Goal: Task Accomplishment & Management: Manage account settings

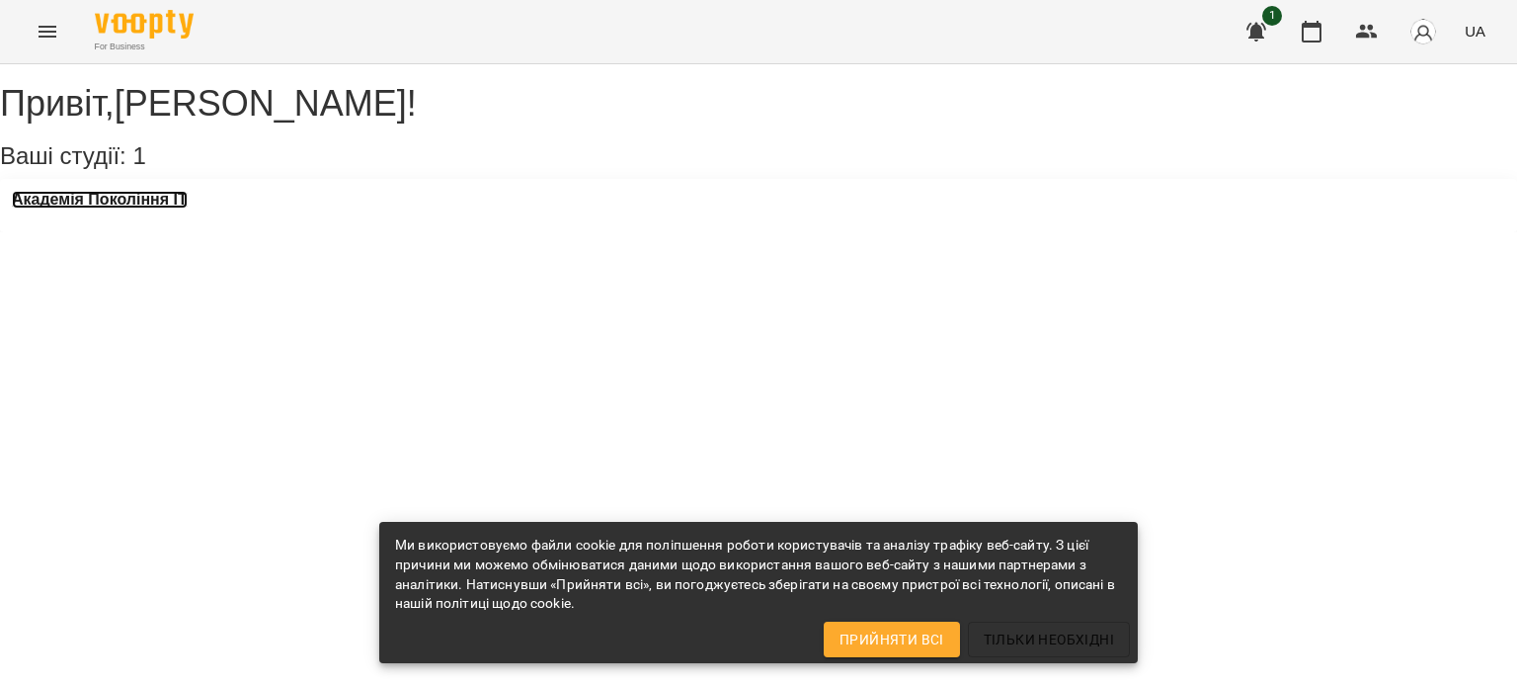
click at [113, 208] on h3 "Академія Покоління ІТ" at bounding box center [100, 200] width 176 height 18
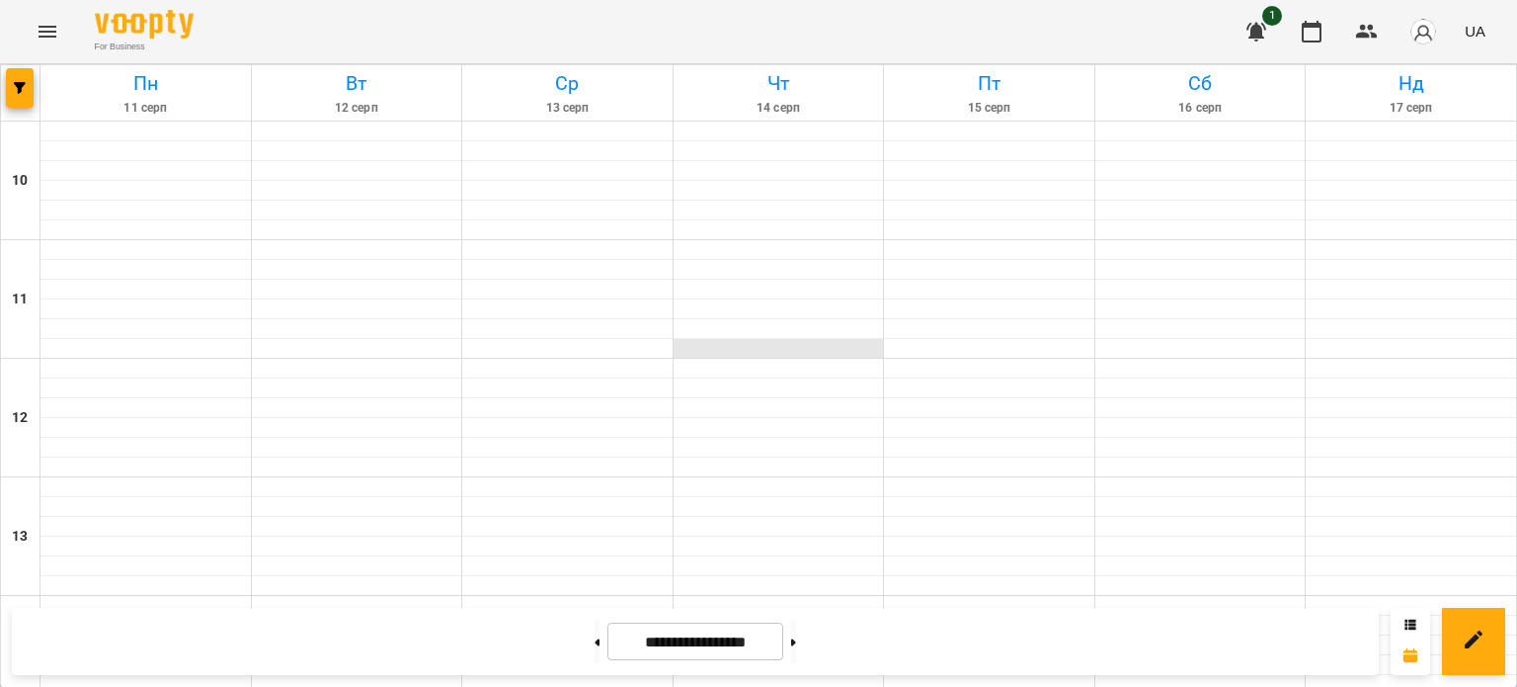
scroll to position [1004, 0]
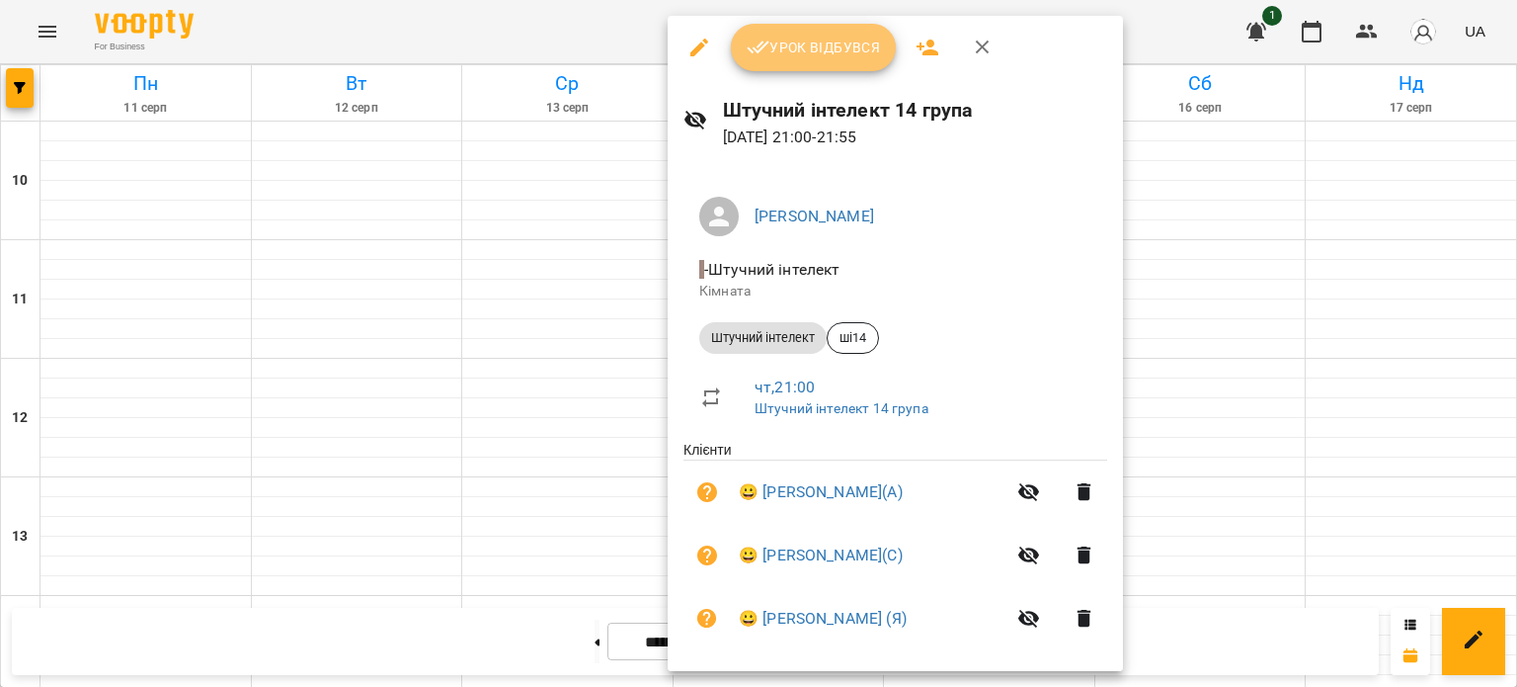
click at [800, 35] on button "Урок відбувся" at bounding box center [814, 47] width 166 height 47
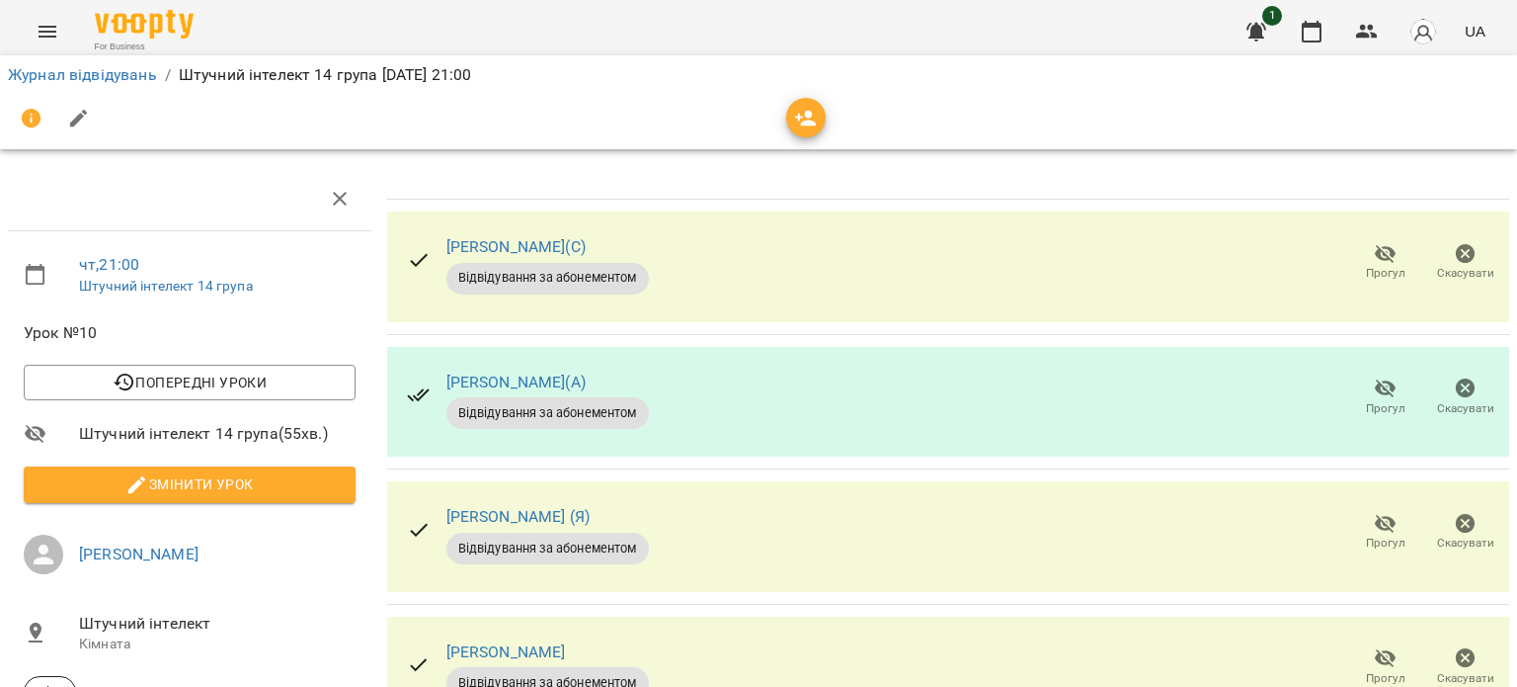
scroll to position [328, 0]
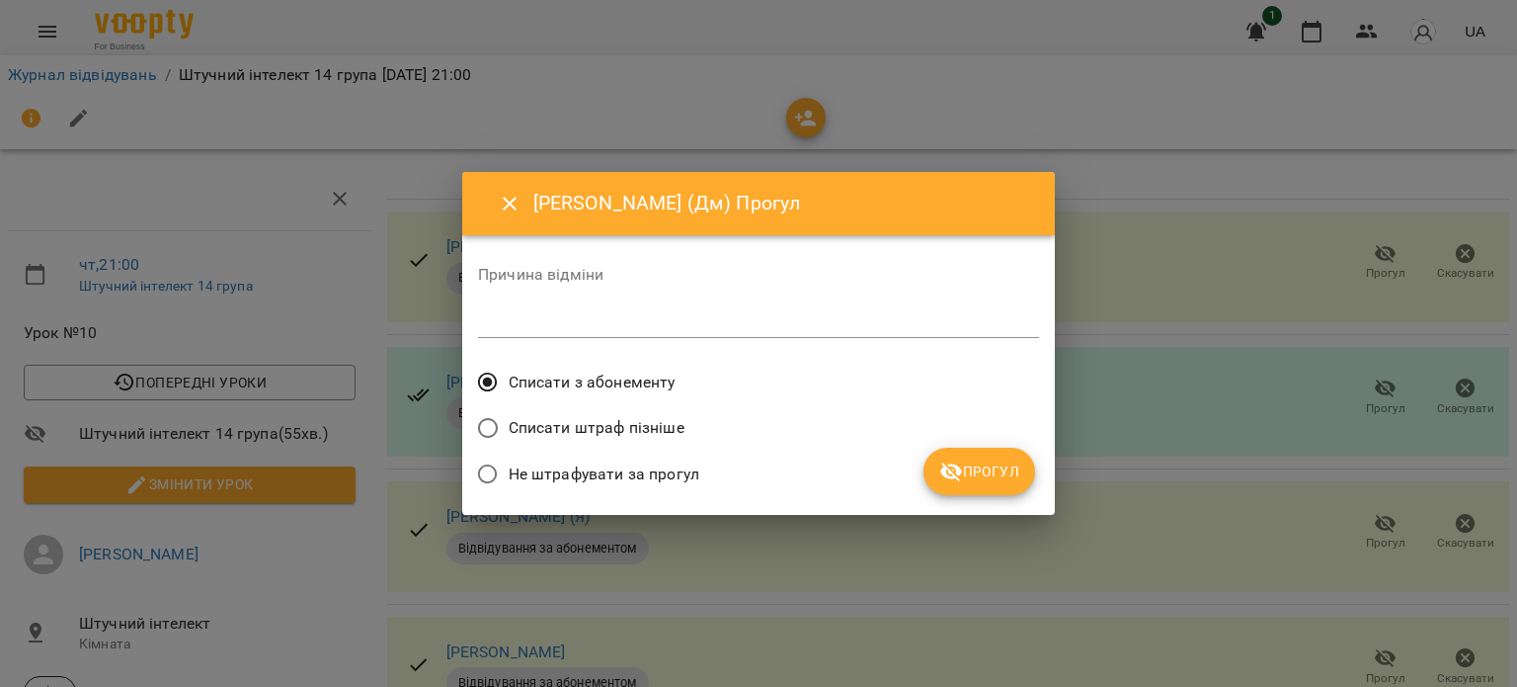
click at [655, 388] on span "Списати з абонементу" at bounding box center [592, 382] width 167 height 24
click at [992, 461] on span "Прогул" at bounding box center [979, 471] width 80 height 24
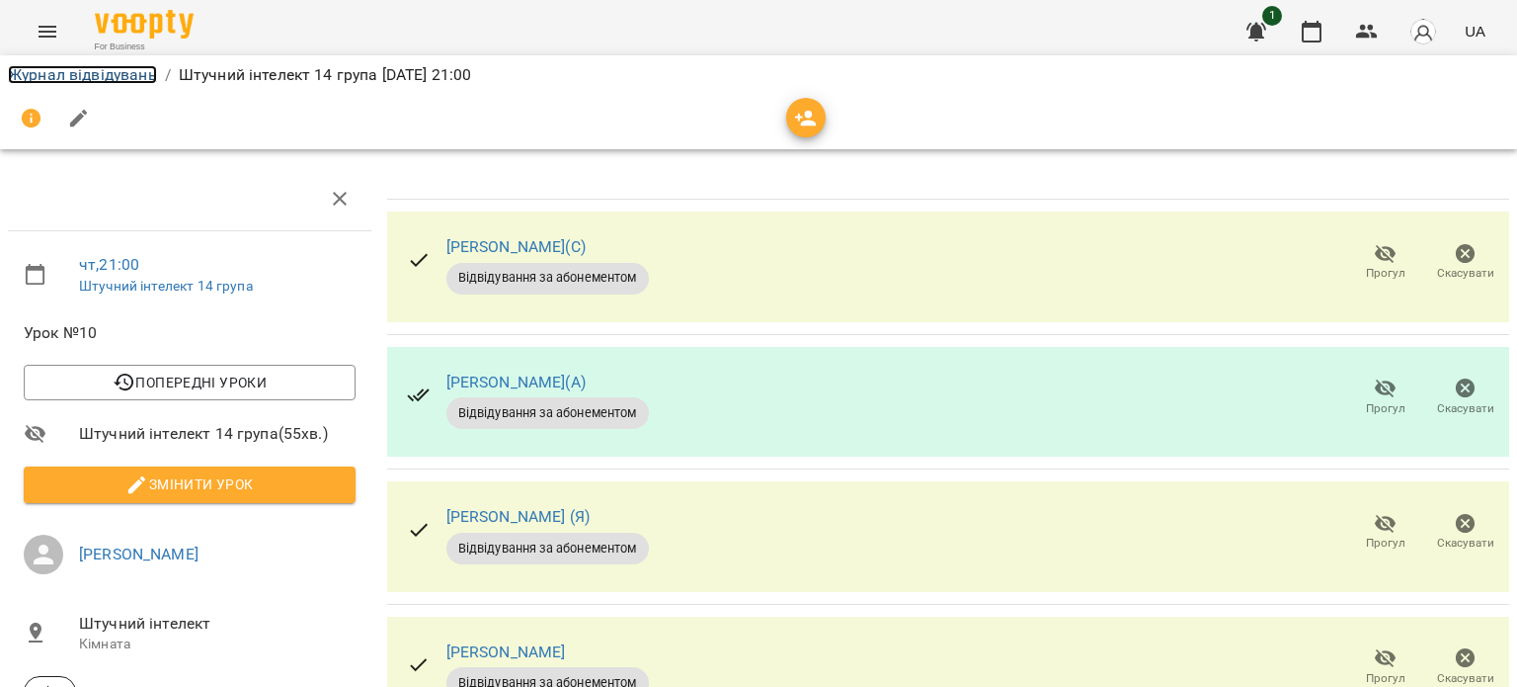
click at [138, 74] on link "Журнал відвідувань" at bounding box center [82, 74] width 149 height 19
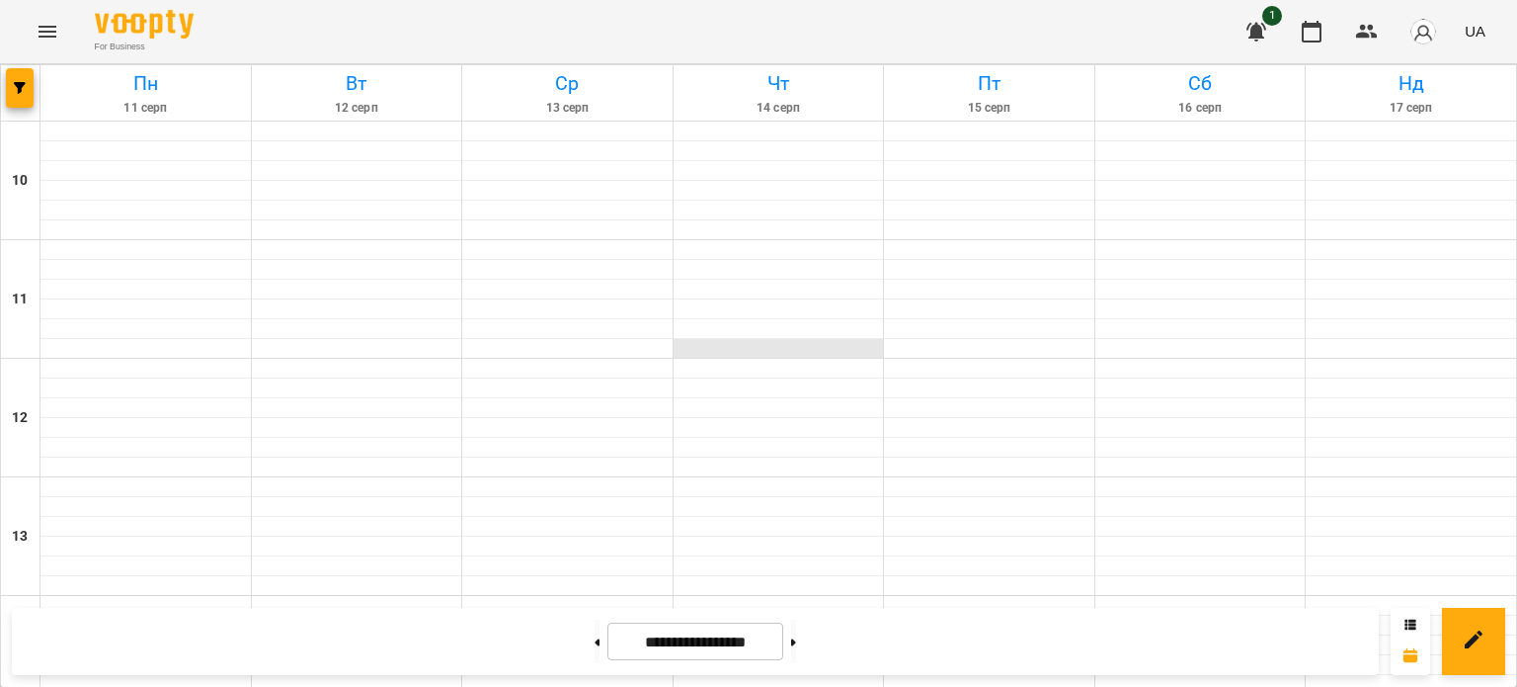
scroll to position [1064, 0]
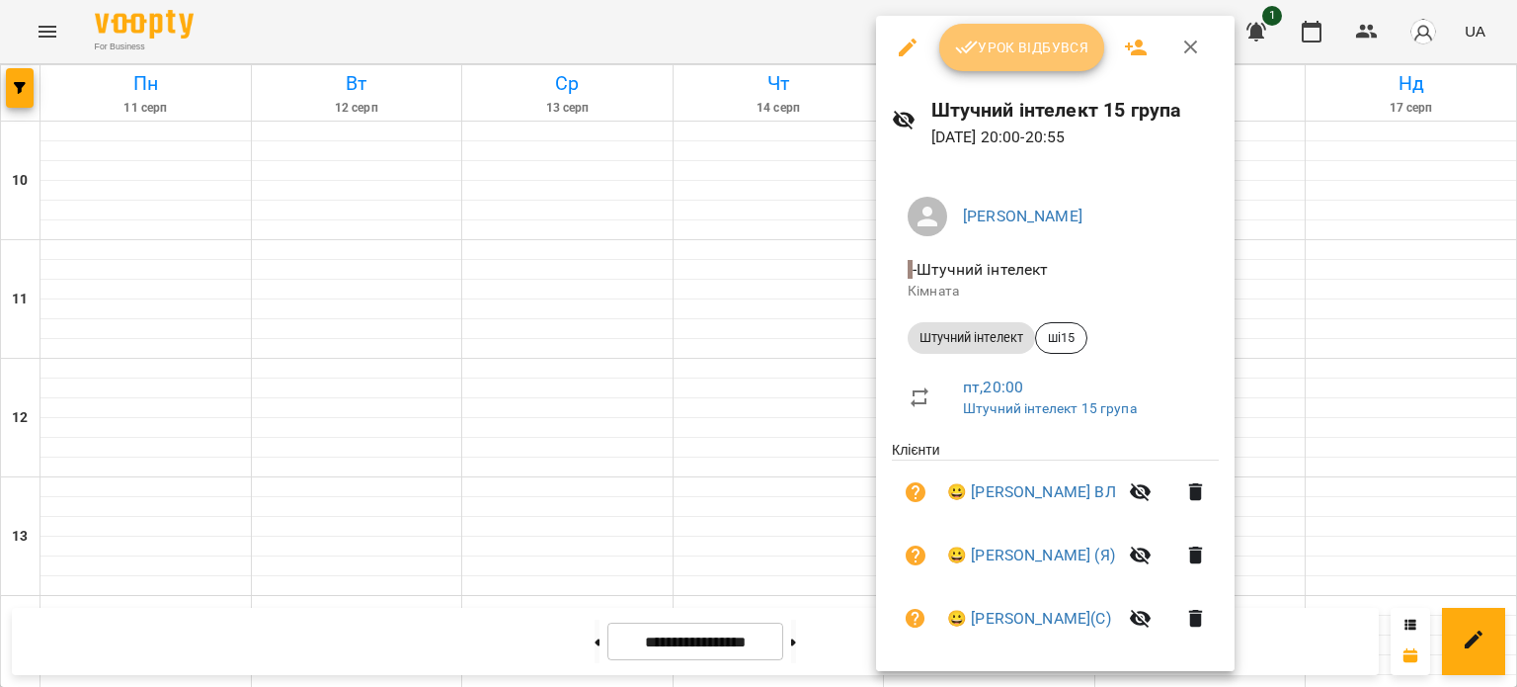
click at [1035, 55] on span "Урок відбувся" at bounding box center [1022, 48] width 134 height 24
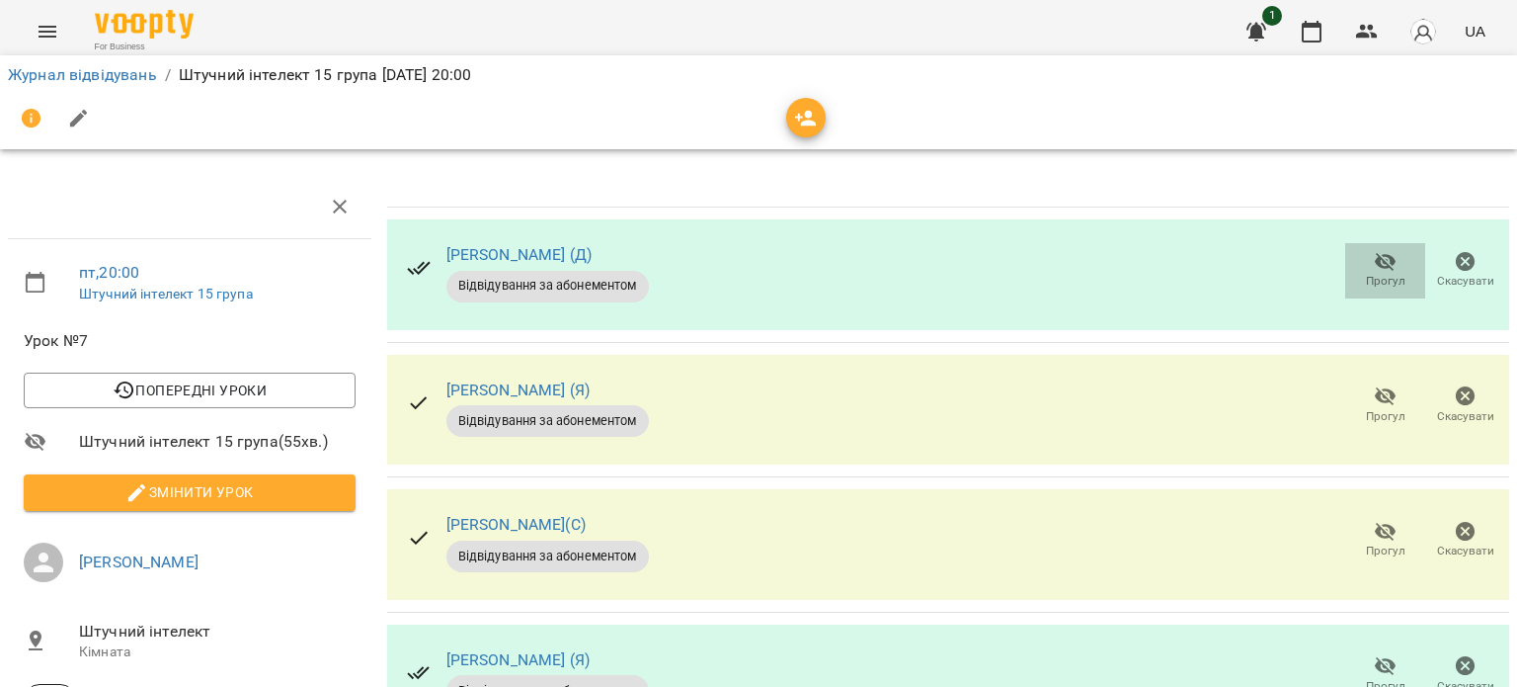
click at [1357, 266] on span "Прогул" at bounding box center [1385, 270] width 56 height 40
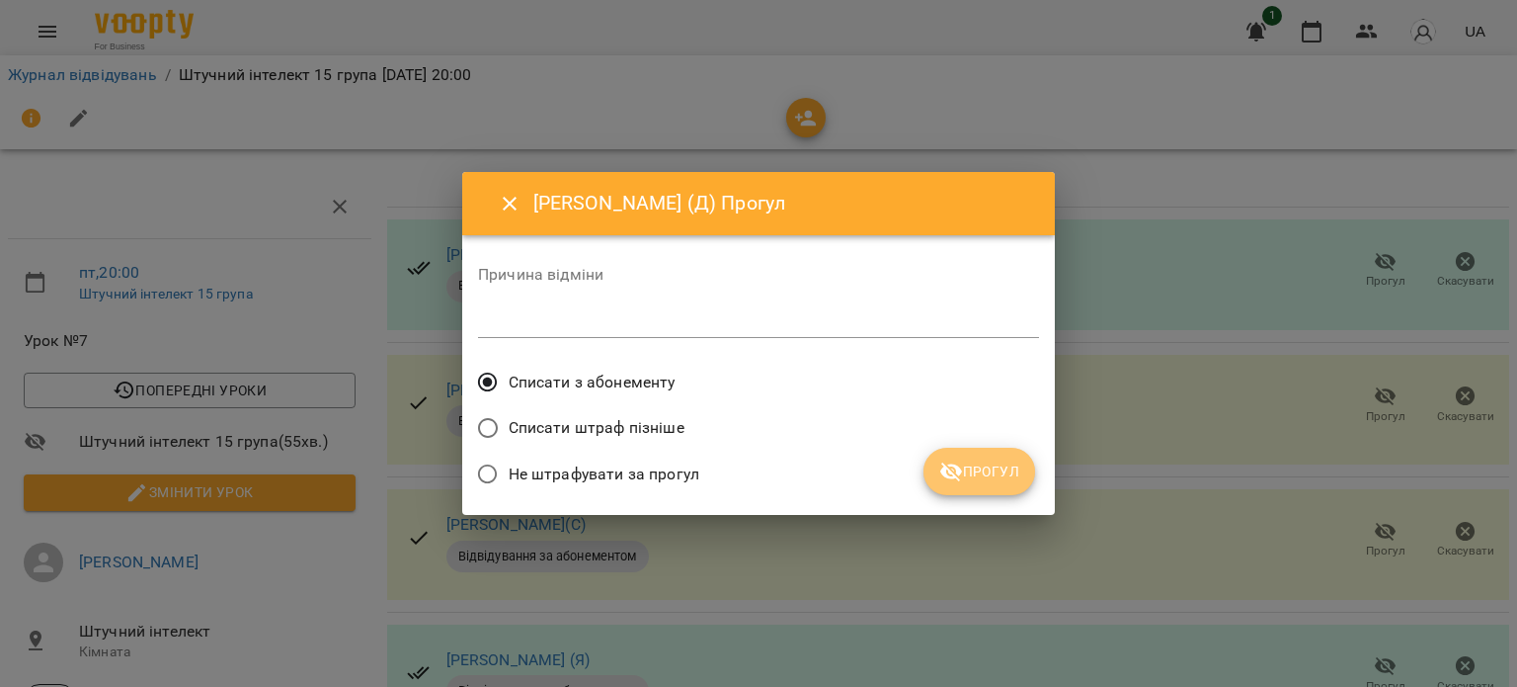
click at [972, 477] on span "Прогул" at bounding box center [979, 471] width 80 height 24
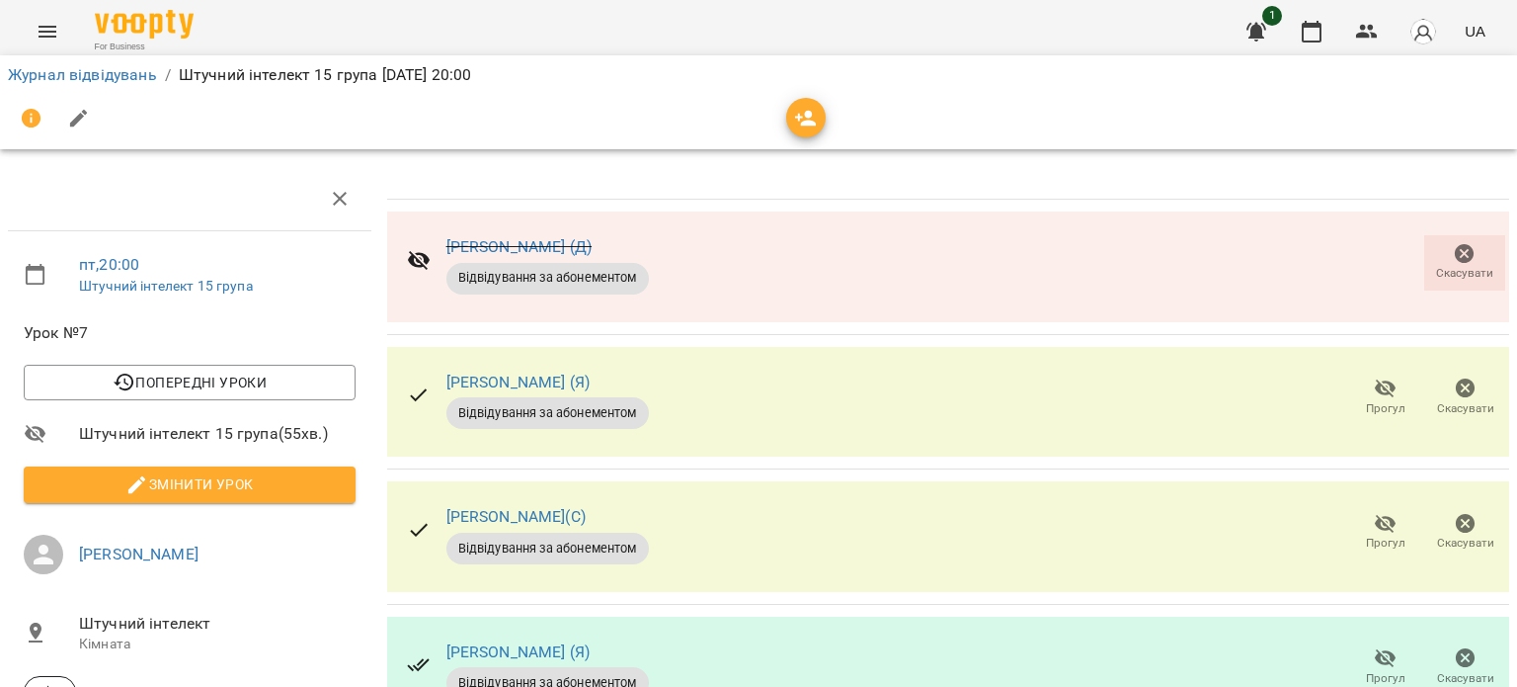
scroll to position [356, 0]
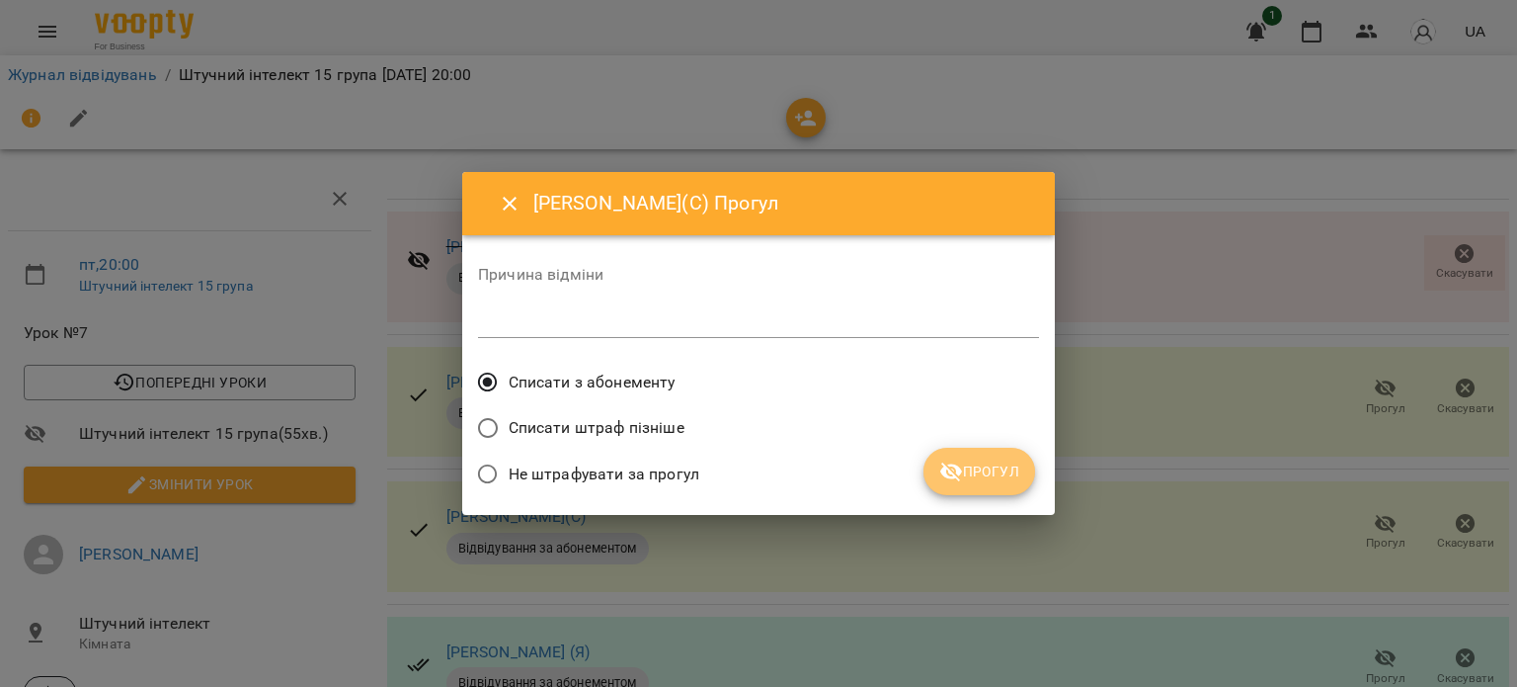
click at [991, 482] on span "Прогул" at bounding box center [979, 471] width 80 height 24
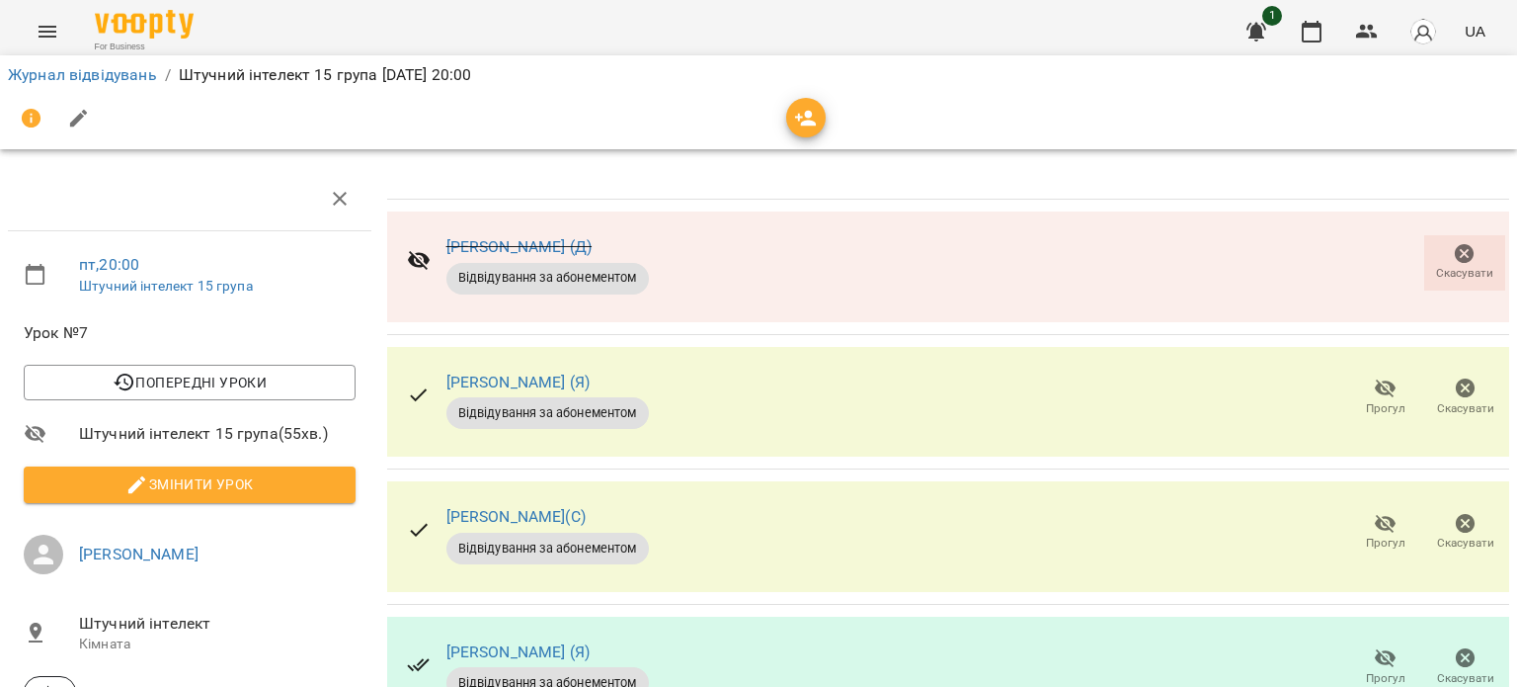
scroll to position [494, 0]
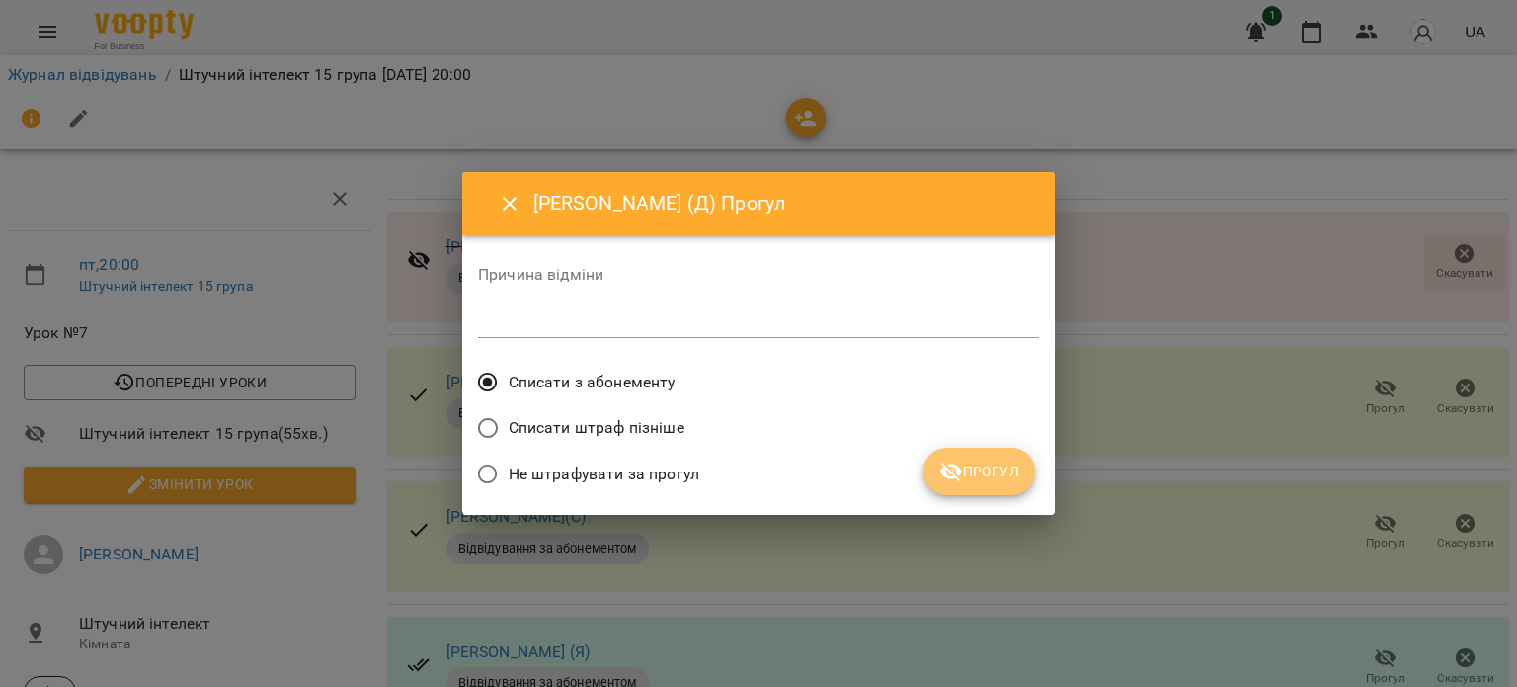
click at [984, 486] on button "Прогул" at bounding box center [980, 470] width 112 height 47
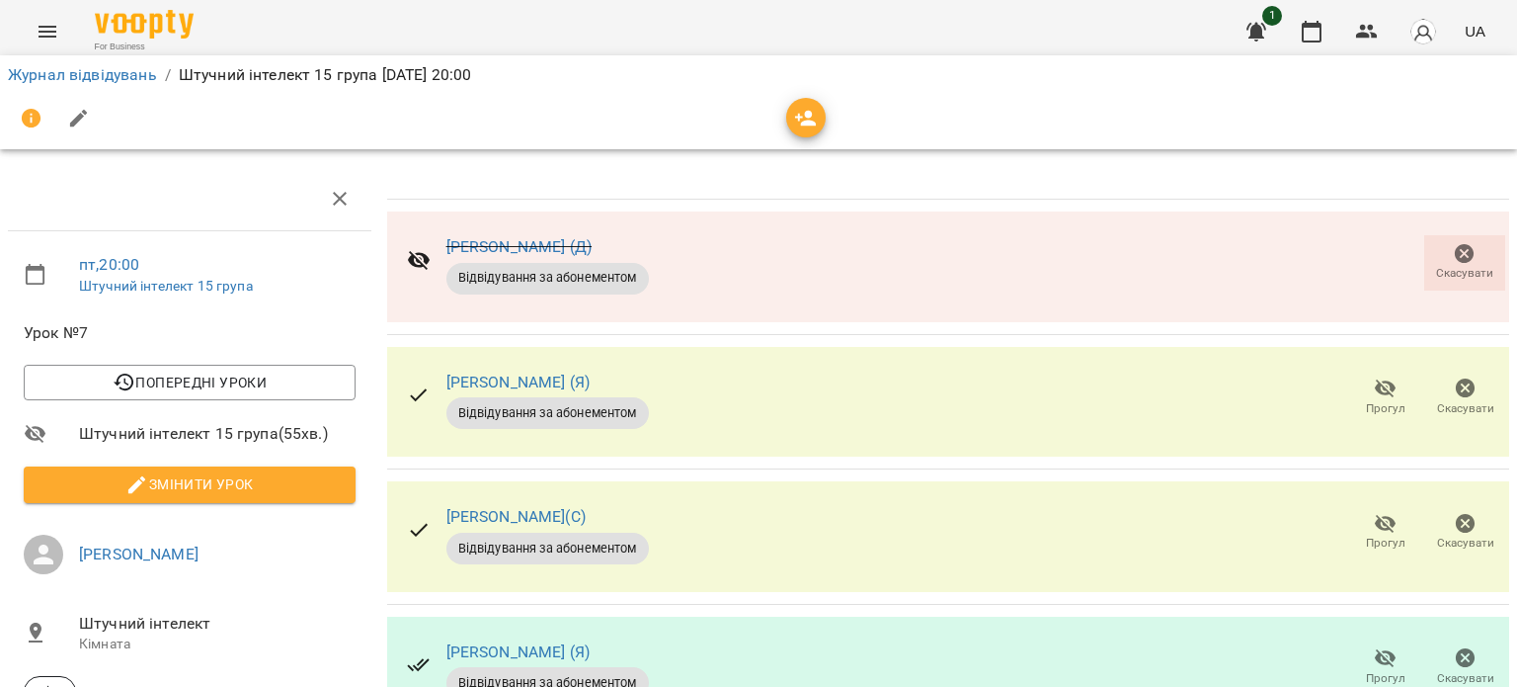
scroll to position [0, 0]
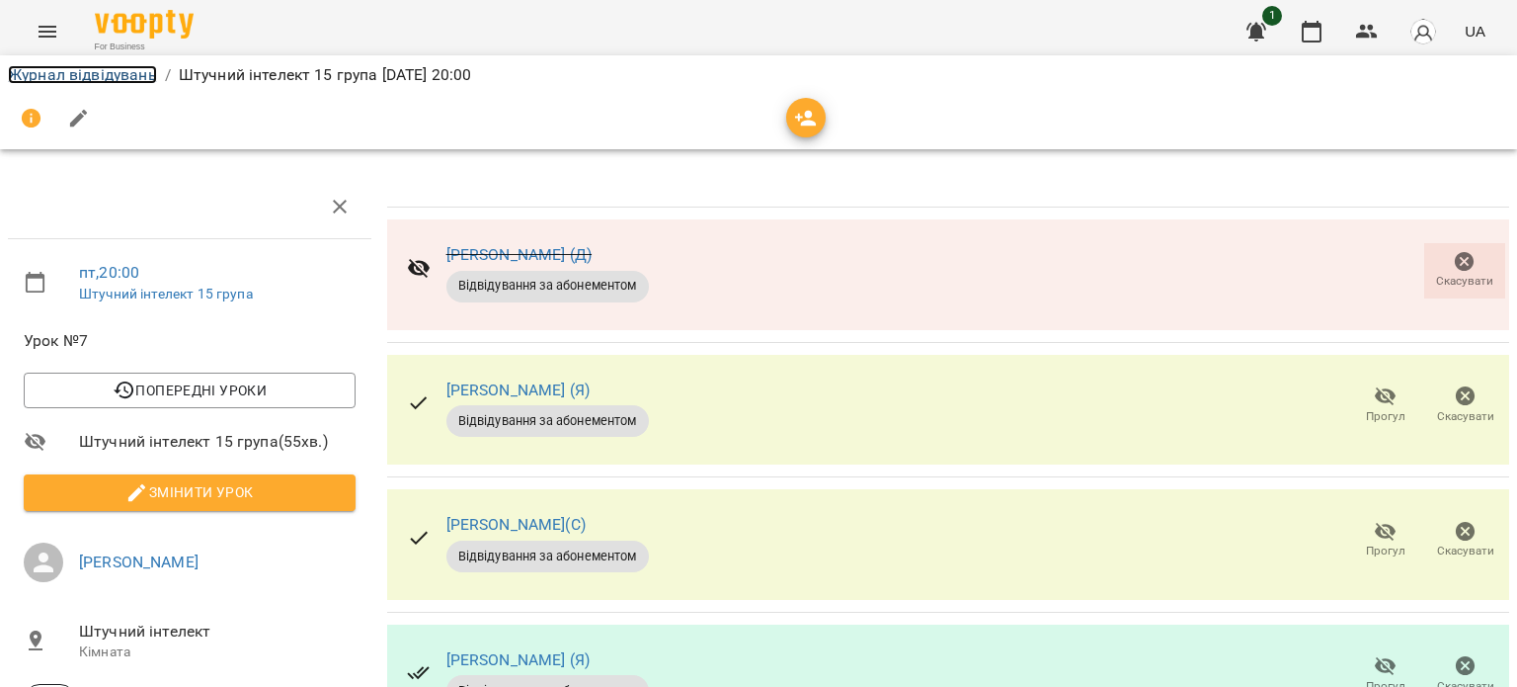
click at [79, 78] on link "Журнал відвідувань" at bounding box center [82, 74] width 149 height 19
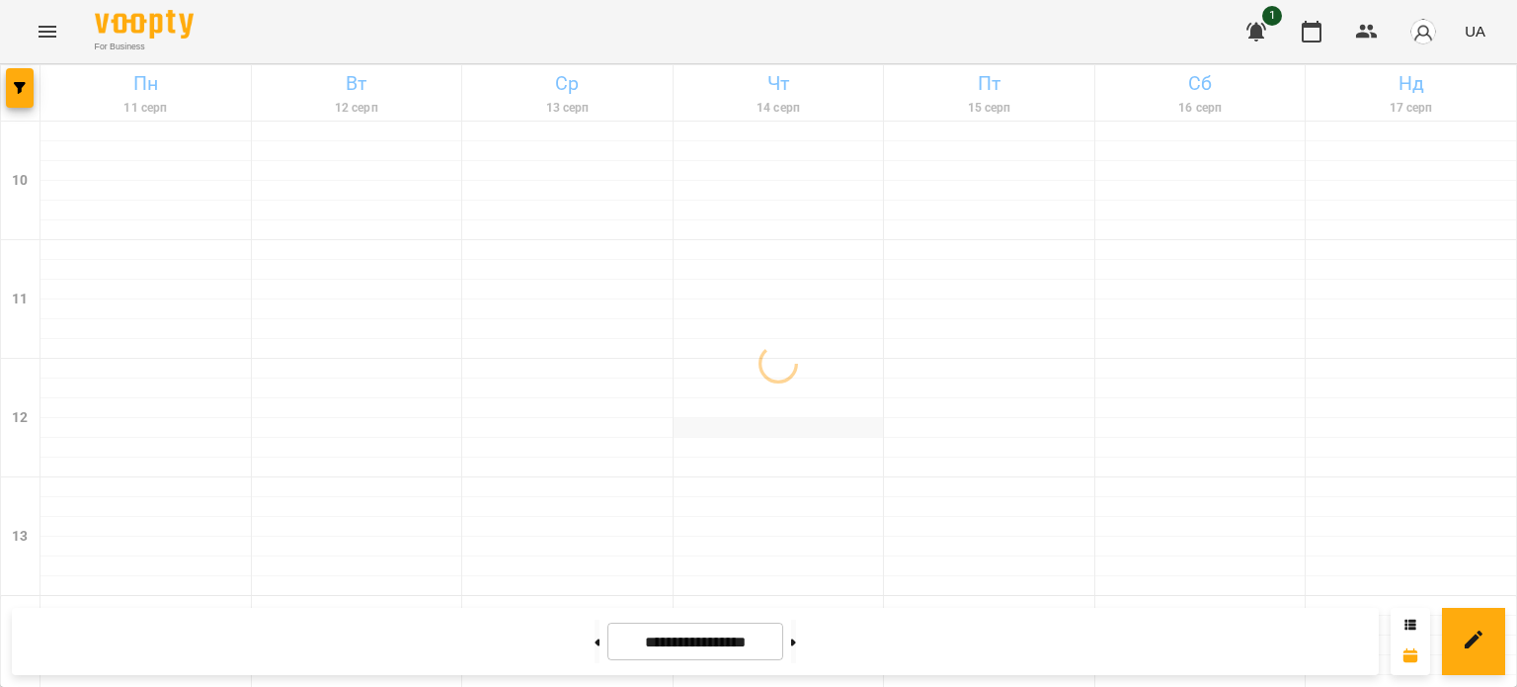
scroll to position [1064, 0]
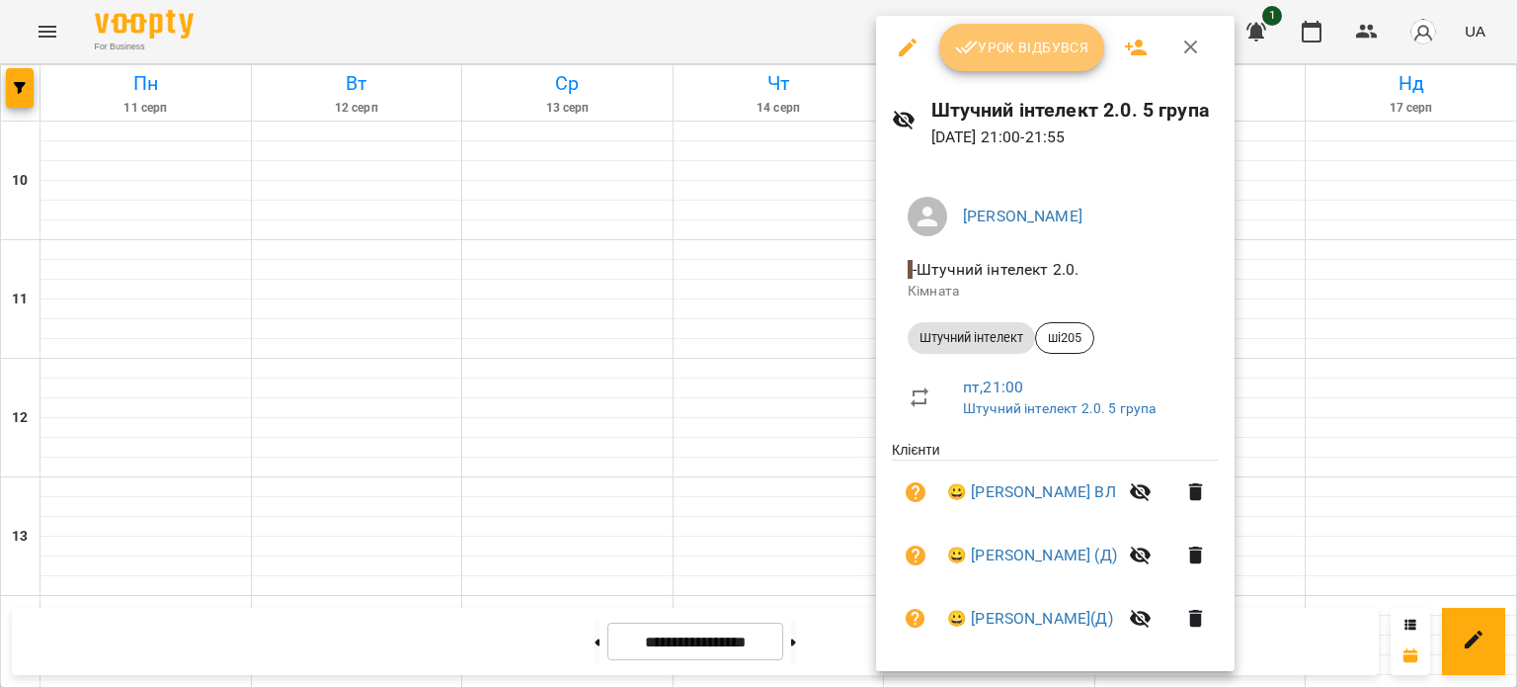
click at [984, 55] on span "Урок відбувся" at bounding box center [1022, 48] width 134 height 24
